Goal: Task Accomplishment & Management: Manage account settings

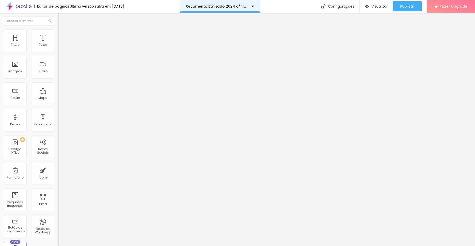
click at [254, 6] on div "Orçamento Batizado 2024 c/ transporte" at bounding box center [220, 7] width 68 height 4
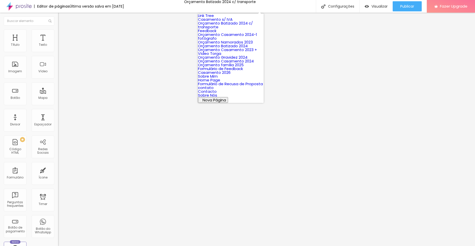
scroll to position [19, 0]
click at [227, 48] on link "Orçamento Batizado 2024" at bounding box center [223, 45] width 50 height 5
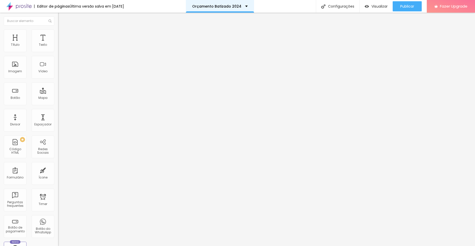
click at [246, 5] on div "Orçamento Batizado 2024" at bounding box center [220, 7] width 56 height 4
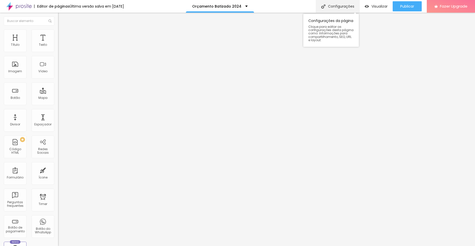
click at [340, 6] on div "Configurações" at bounding box center [337, 6] width 43 height 13
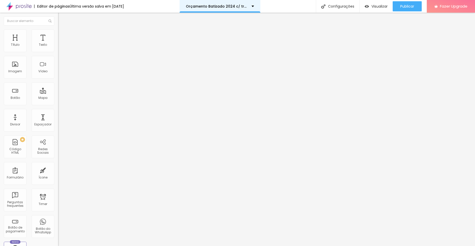
click at [221, 8] on div "Orçamento Batizado 2024 c/ transporte" at bounding box center [220, 6] width 81 height 13
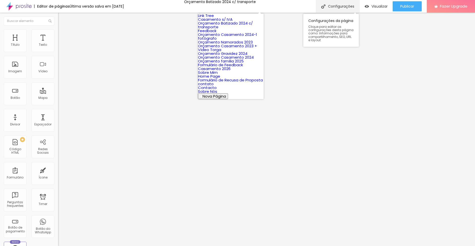
click at [333, 7] on div "Configurações" at bounding box center [337, 6] width 43 height 13
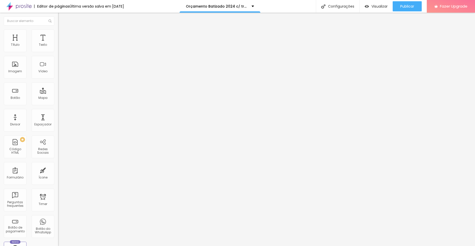
drag, startPoint x: 238, startPoint y: 66, endPoint x: 278, endPoint y: 67, distance: 39.9
type input "Orçamento Batizado 2026"
type input "/orcamento-batizado"
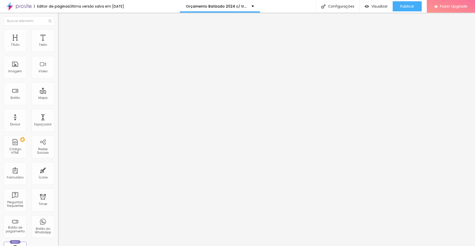
click at [409, 7] on span "Publicar" at bounding box center [407, 6] width 14 height 4
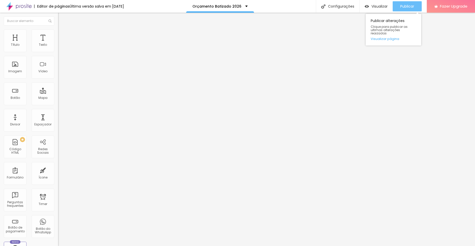
click at [410, 5] on span "Publicar" at bounding box center [407, 6] width 14 height 4
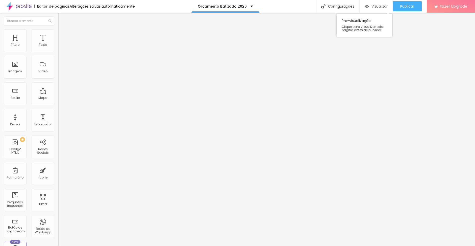
click at [373, 7] on span "Visualizar" at bounding box center [379, 6] width 16 height 4
